Goal: Task Accomplishment & Management: Manage account settings

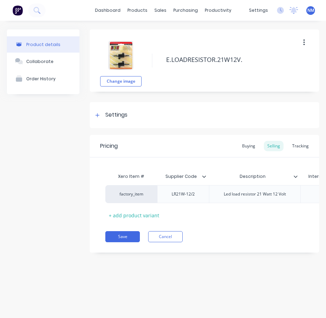
type textarea "x"
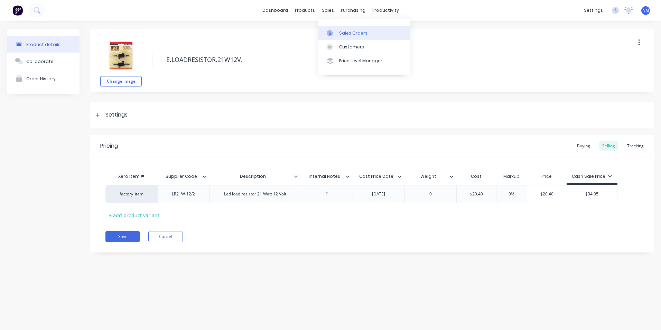
click at [333, 32] on div at bounding box center [332, 33] width 10 height 6
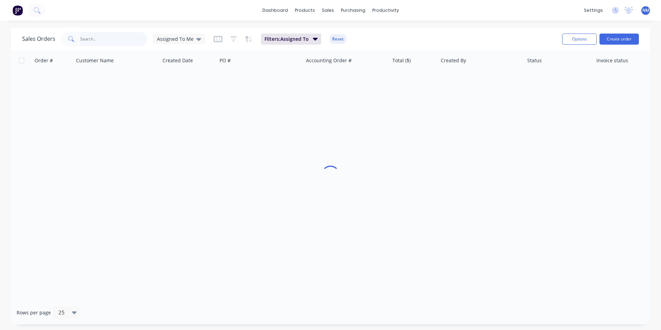
click at [119, 42] on input "text" at bounding box center [113, 39] width 67 height 14
click at [176, 36] on span "Assigned To Me" at bounding box center [175, 38] width 37 height 7
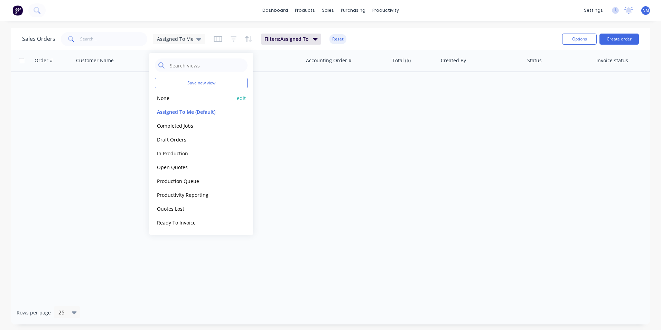
click at [168, 99] on button "None" at bounding box center [194, 98] width 79 height 8
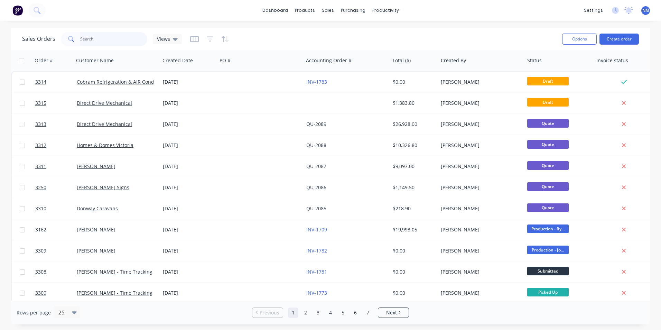
click at [96, 40] on input "text" at bounding box center [113, 39] width 67 height 14
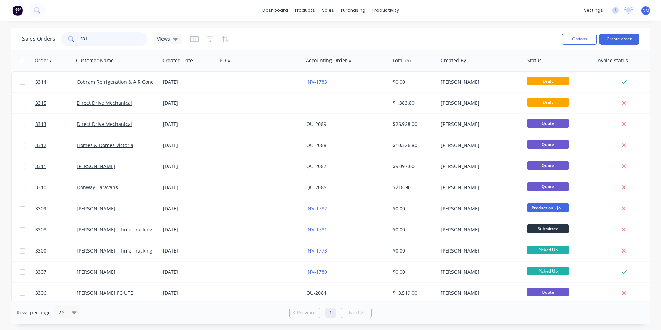
type input "3314"
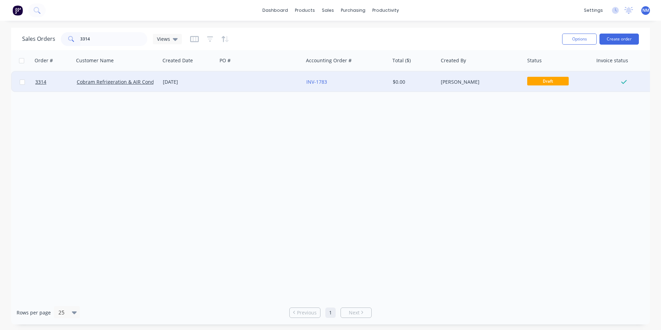
click at [197, 82] on div "[DATE]" at bounding box center [189, 81] width 52 height 7
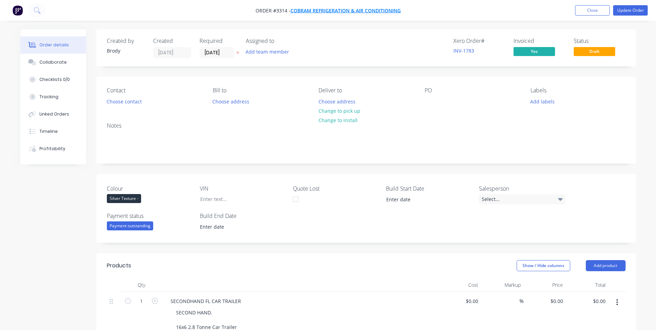
click at [352, 10] on span "Cobram Refrigeration & AIR Conditioning" at bounding box center [345, 10] width 110 height 7
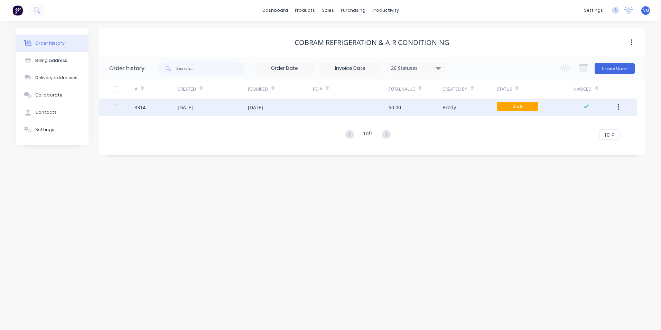
click at [619, 108] on icon "button" at bounding box center [619, 107] width 2 height 8
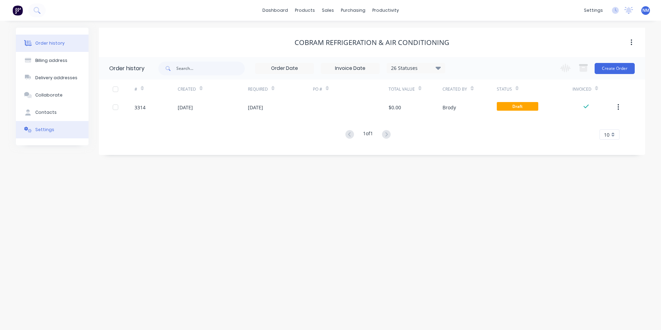
click at [49, 130] on div "Settings" at bounding box center [44, 130] width 19 height 6
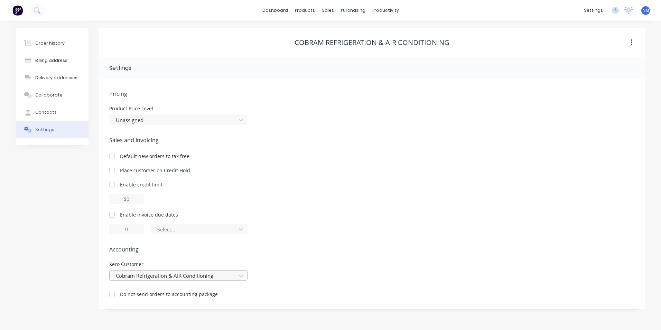
click at [186, 271] on div "Cobram Refrigeration & AIR Conditioning" at bounding box center [178, 275] width 138 height 10
type input "cob"
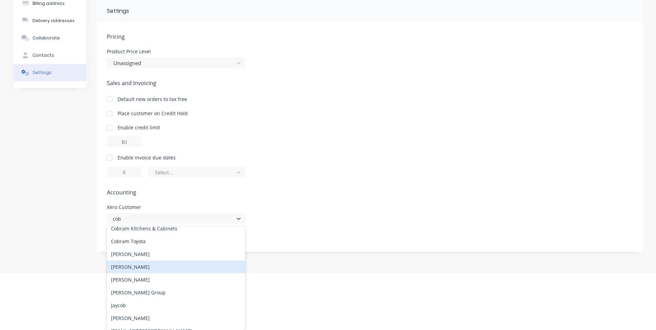
scroll to position [53, 0]
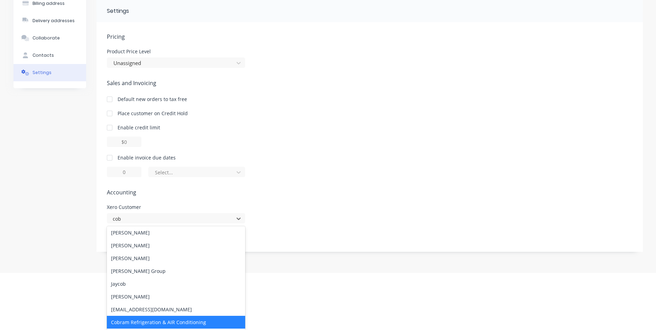
click at [159, 322] on div "Cobram Refrigeration & AIR Conditioning" at bounding box center [176, 322] width 138 height 13
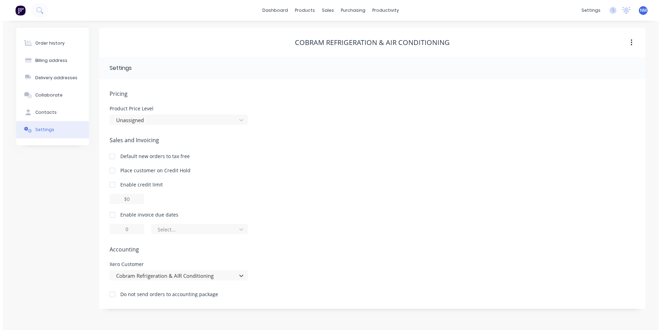
scroll to position [0, 0]
click at [296, 197] on div at bounding box center [372, 199] width 526 height 10
click at [46, 111] on div "Contacts" at bounding box center [45, 112] width 21 height 6
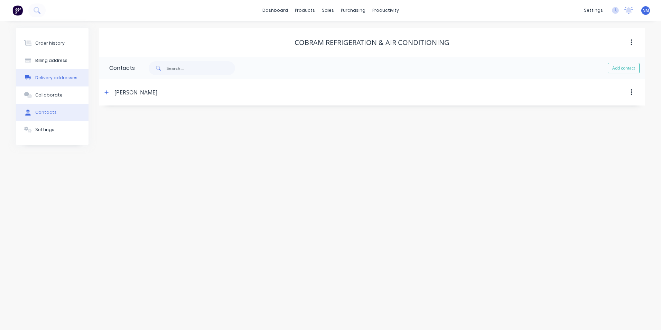
click at [77, 85] on button "Delivery addresses" at bounding box center [52, 77] width 73 height 17
click at [54, 107] on button "Contacts" at bounding box center [52, 112] width 73 height 17
click at [56, 97] on div "Collaborate" at bounding box center [48, 95] width 27 height 6
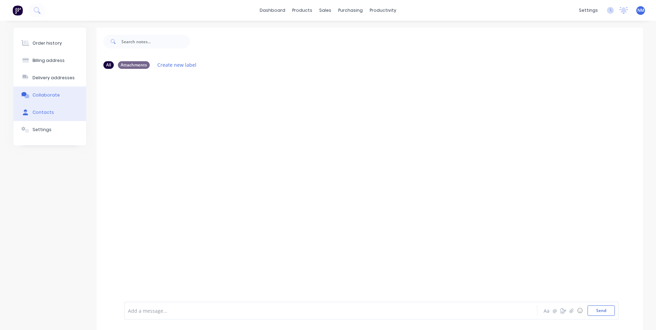
click at [55, 110] on button "Contacts" at bounding box center [49, 112] width 73 height 17
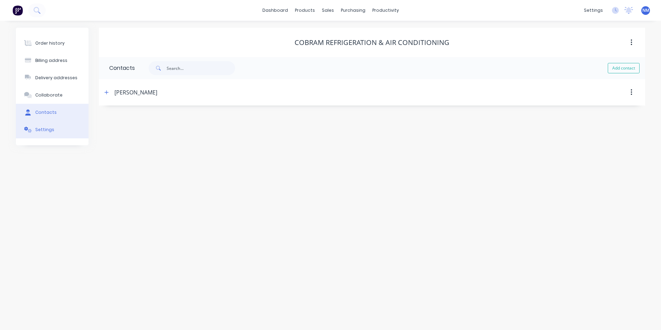
click at [58, 130] on button "Settings" at bounding box center [52, 129] width 73 height 17
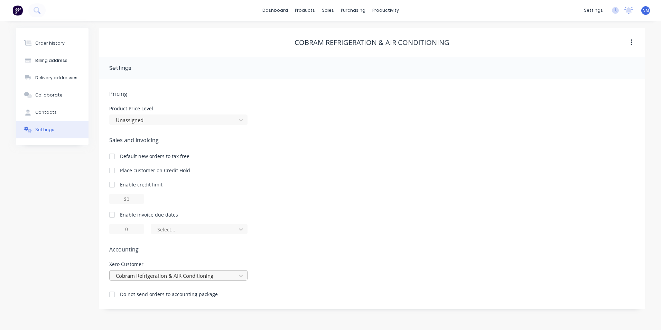
click at [175, 275] on div "Cobram Refrigeration & AIR Conditioning" at bounding box center [178, 275] width 138 height 10
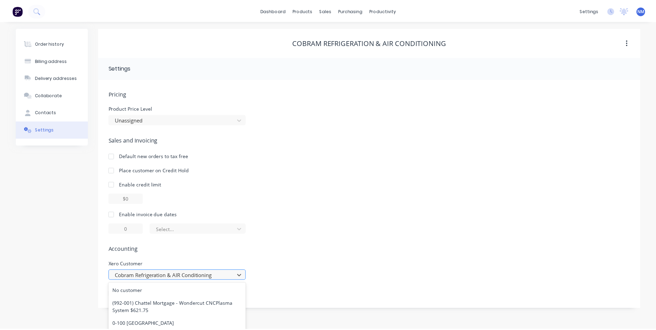
scroll to position [57, 0]
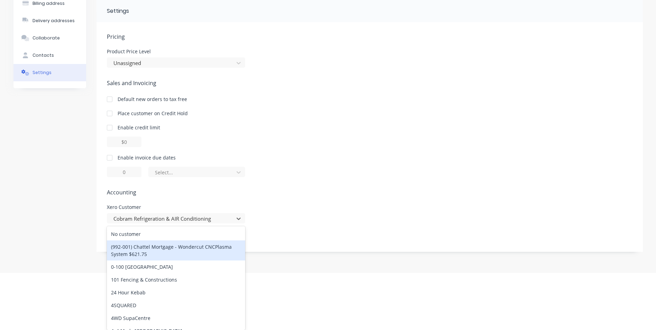
click at [357, 220] on div "Pricing Product Price Level Unassigned Sales and Invoicing Default new orders t…" at bounding box center [370, 142] width 526 height 219
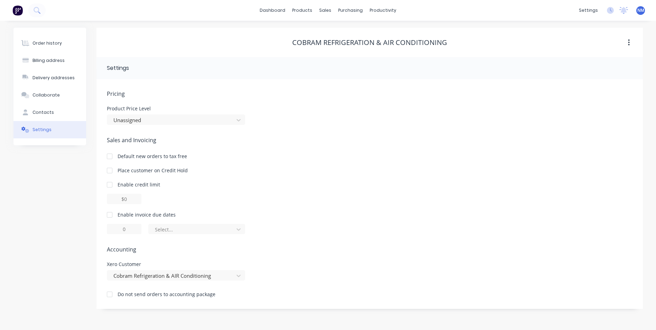
scroll to position [0, 0]
click at [56, 43] on div "Order history" at bounding box center [49, 43] width 29 height 6
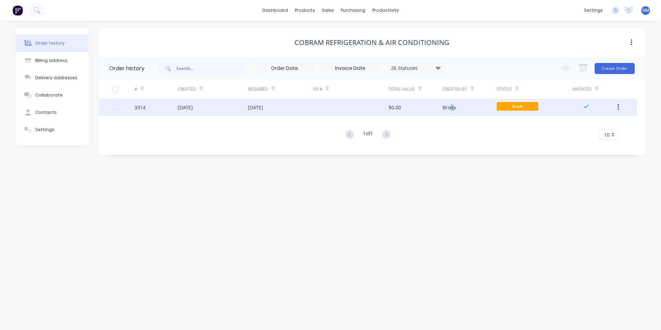
click at [452, 110] on div "Brody" at bounding box center [449, 107] width 13 height 7
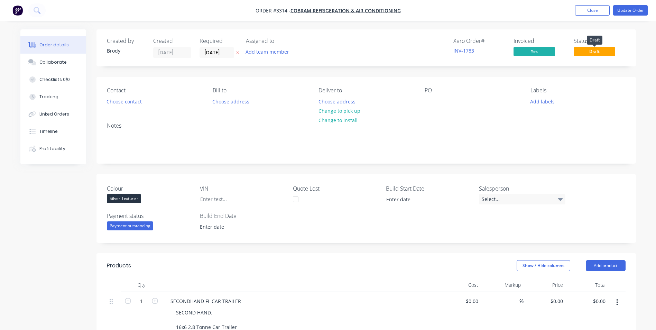
click at [589, 51] on span "Draft" at bounding box center [594, 51] width 41 height 9
click at [594, 54] on span "Draft" at bounding box center [594, 51] width 41 height 9
click at [636, 9] on button "Update Order" at bounding box center [630, 10] width 35 height 10
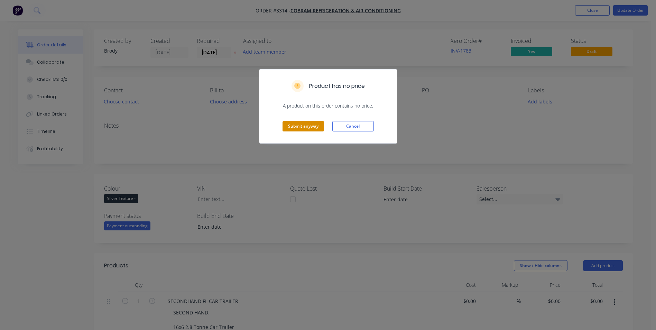
click at [307, 128] on button "Submit anyway" at bounding box center [303, 126] width 41 height 10
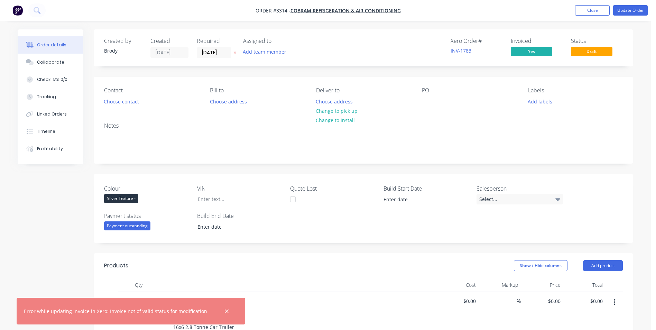
click at [216, 312] on div at bounding box center [226, 311] width 22 height 17
click at [224, 308] on icon "button" at bounding box center [226, 311] width 4 height 6
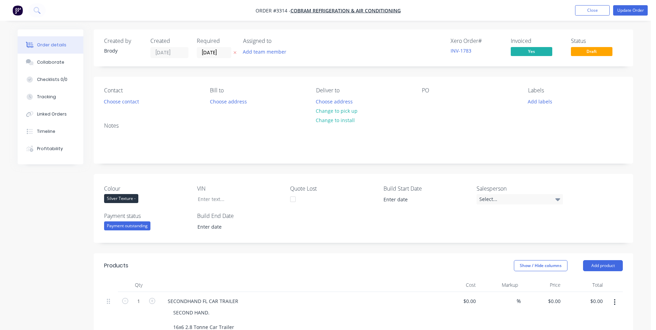
click at [586, 52] on span "Draft" at bounding box center [591, 51] width 41 height 9
click at [628, 9] on button "Update Order" at bounding box center [630, 10] width 35 height 10
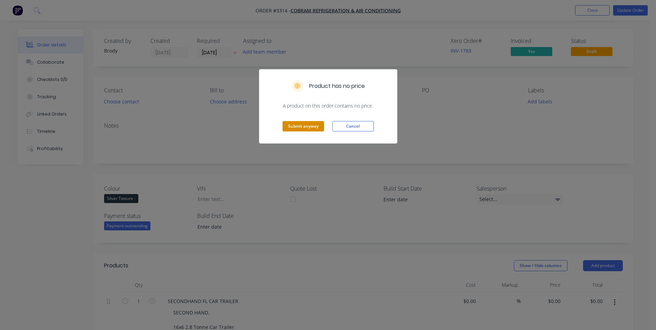
click at [303, 126] on button "Submit anyway" at bounding box center [303, 126] width 41 height 10
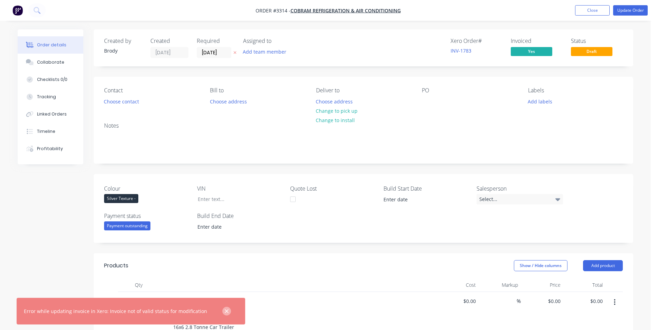
click at [224, 312] on icon "button" at bounding box center [226, 311] width 4 height 6
